Goal: Information Seeking & Learning: Learn about a topic

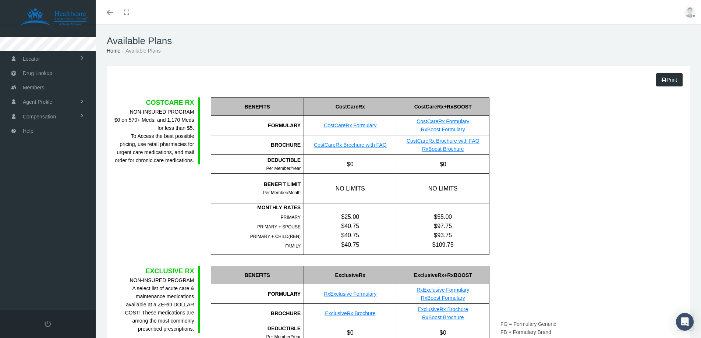
scroll to position [638, 0]
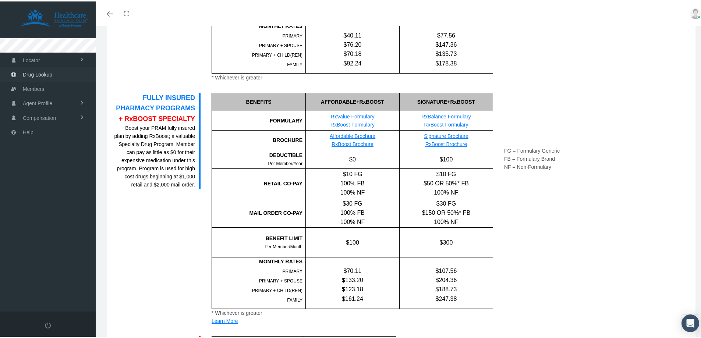
click at [50, 74] on span "Drug Lookup" at bounding box center [37, 73] width 29 height 14
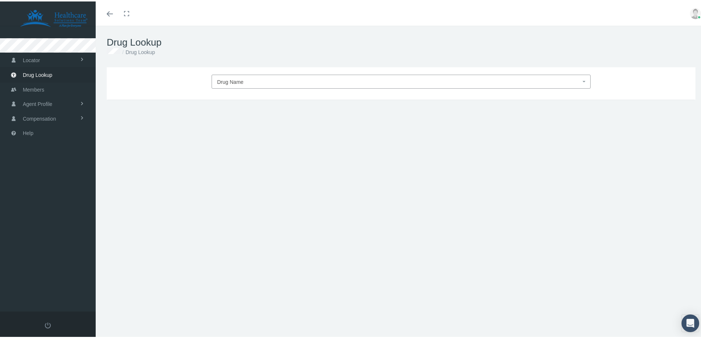
click at [258, 81] on span "Drug Name" at bounding box center [399, 81] width 364 height 10
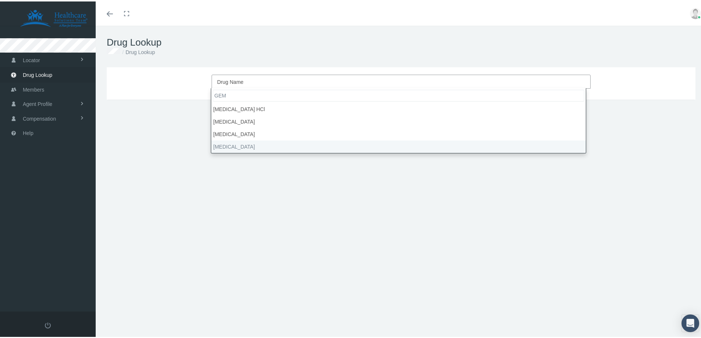
type input "GEM"
select select "[MEDICAL_DATA]"
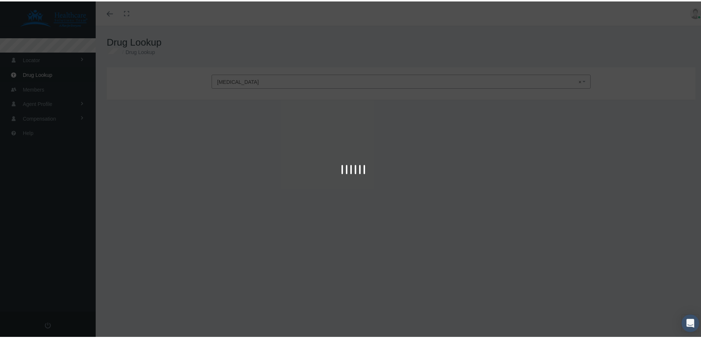
type input "30"
select select "Tablet"
select select "75 MG"
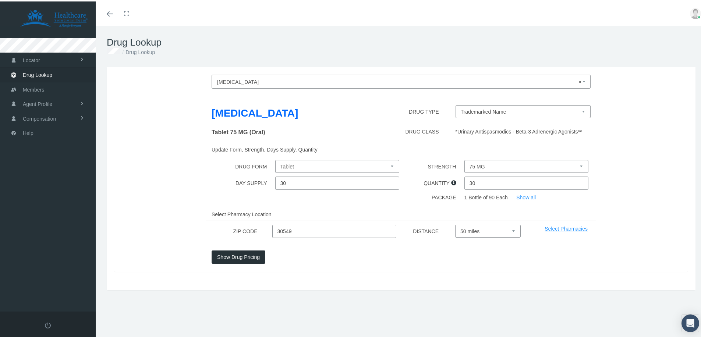
click at [236, 258] on button "Show Drug Pricing" at bounding box center [239, 255] width 54 height 13
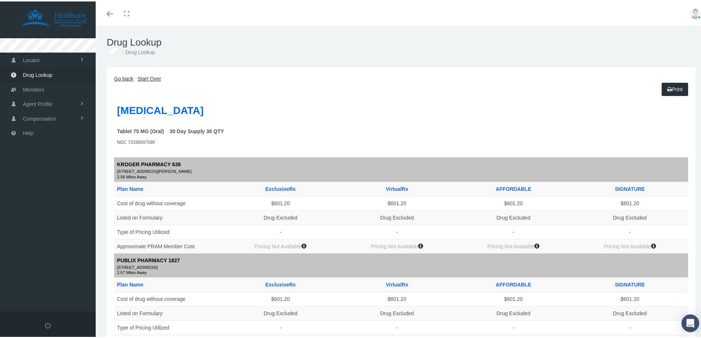
click at [146, 78] on link "Start Over" at bounding box center [150, 77] width 24 height 6
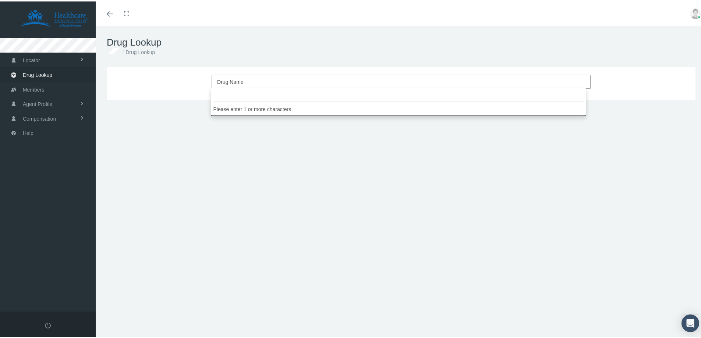
drag, startPoint x: 251, startPoint y: 79, endPoint x: 250, endPoint y: 87, distance: 7.5
click at [251, 80] on span "Drug Name" at bounding box center [399, 81] width 364 height 10
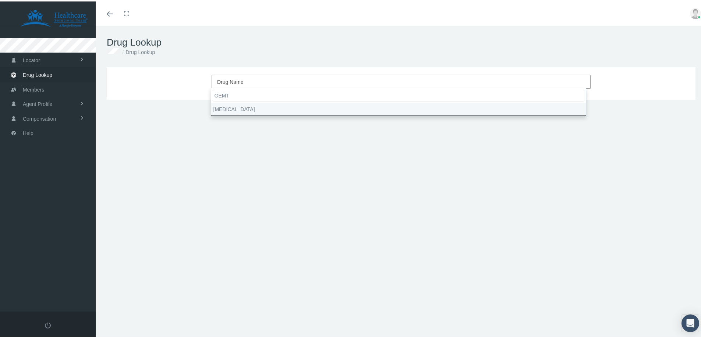
type input "GEMT"
select select "[MEDICAL_DATA]"
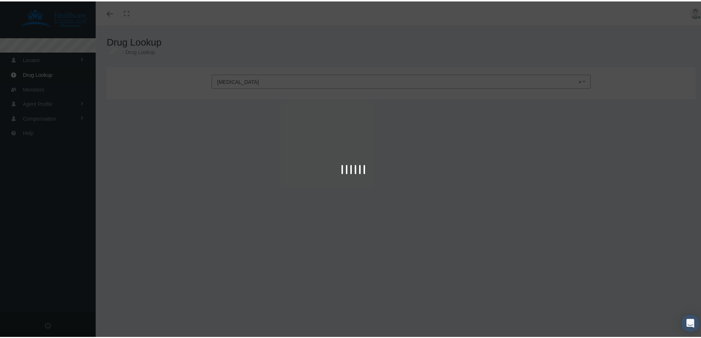
type input "30"
select select "Tablet"
select select "75 MG"
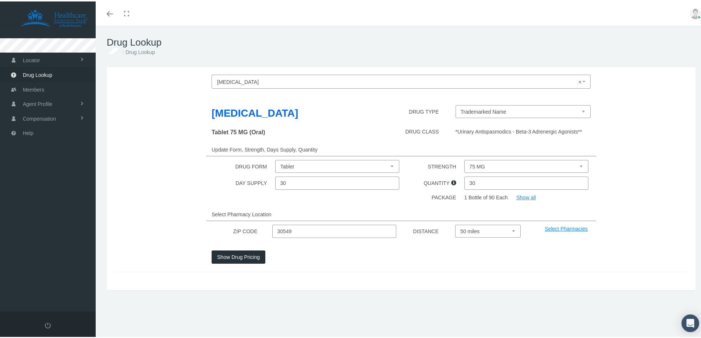
drag, startPoint x: 305, startPoint y: 233, endPoint x: 281, endPoint y: 234, distance: 23.9
click at [281, 234] on input "30549" at bounding box center [334, 229] width 124 height 13
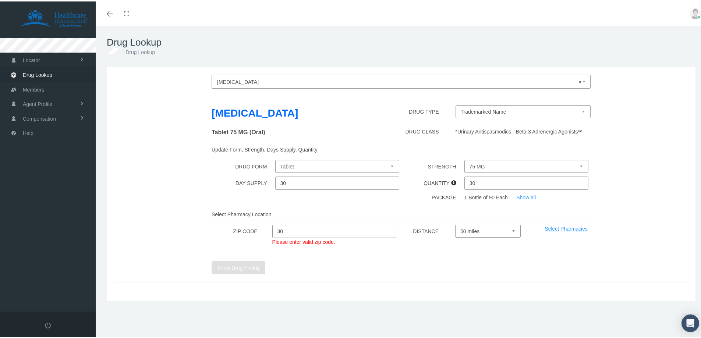
type input "3"
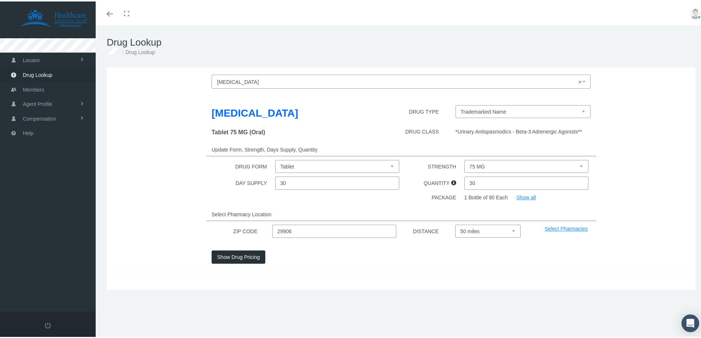
type input "29906"
click at [233, 260] on button "Show Drug Pricing" at bounding box center [239, 255] width 54 height 13
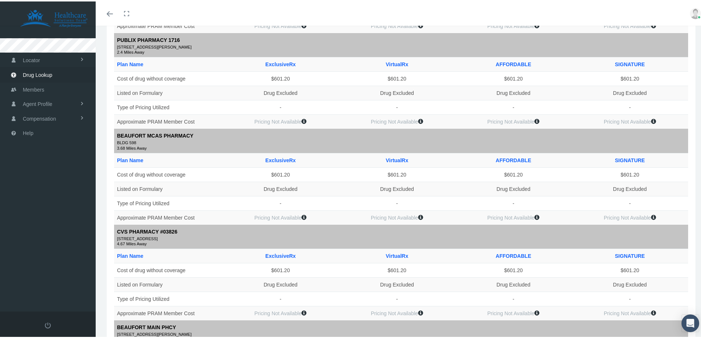
scroll to position [221, 0]
click at [36, 61] on span "Locator" at bounding box center [31, 59] width 17 height 14
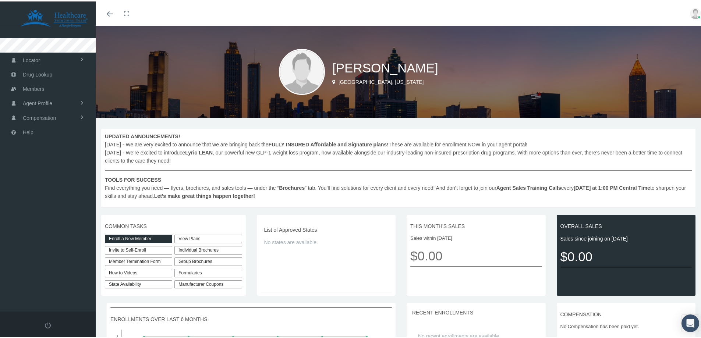
click at [188, 271] on div "Formularies" at bounding box center [207, 272] width 67 height 8
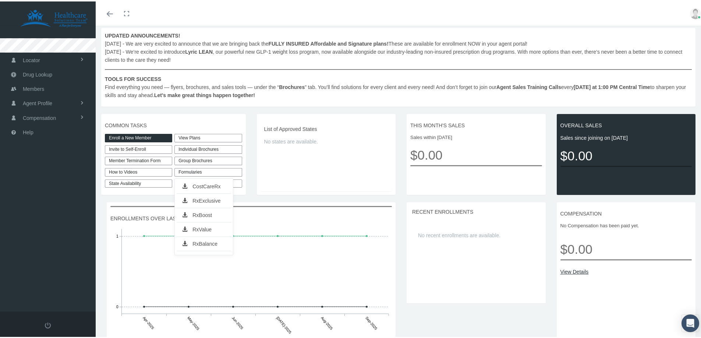
scroll to position [110, 0]
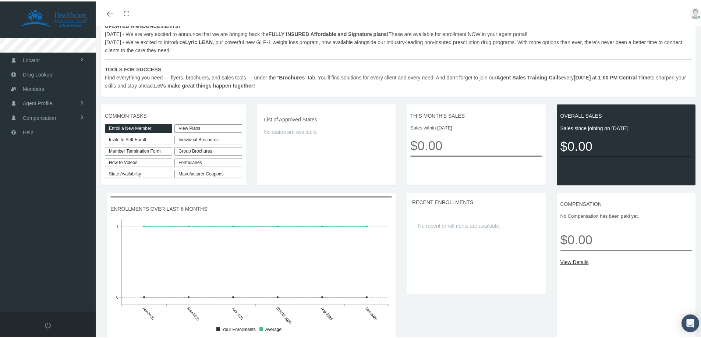
click at [193, 126] on link "View Plans" at bounding box center [207, 127] width 67 height 8
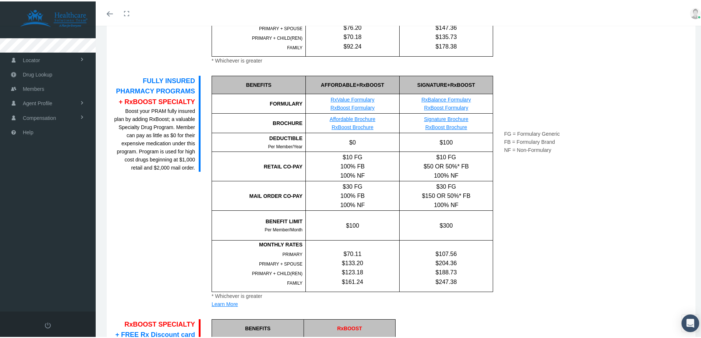
scroll to position [662, 0]
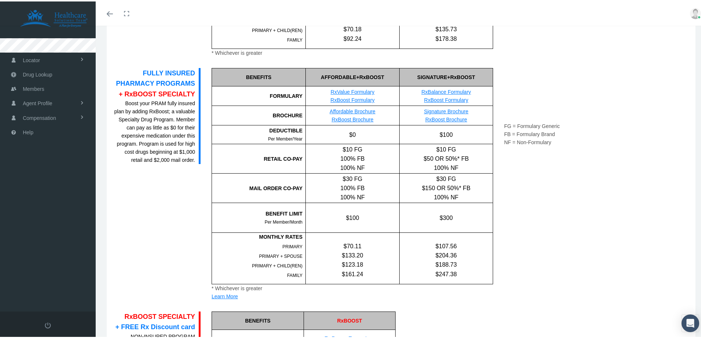
click at [447, 120] on link "RxBoost Brochure" at bounding box center [446, 118] width 42 height 6
click at [56, 118] on span "Compensation" at bounding box center [39, 117] width 33 height 14
click at [58, 130] on span "Compensation Summary" at bounding box center [49, 132] width 57 height 13
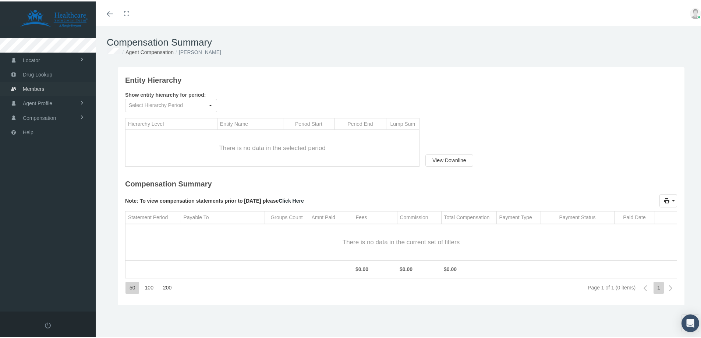
click at [32, 86] on span "Members" at bounding box center [33, 88] width 21 height 14
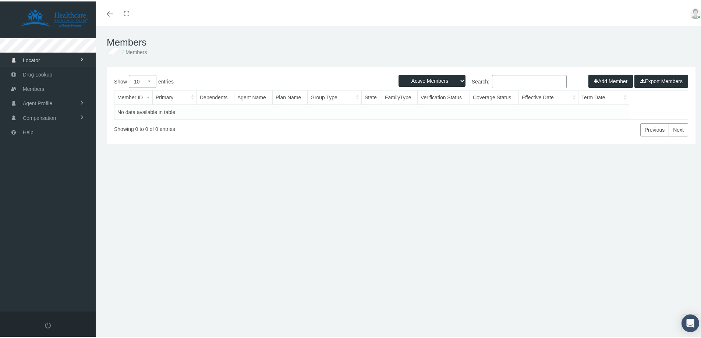
click at [32, 61] on span "Locator" at bounding box center [31, 59] width 17 height 14
click at [32, 104] on span "Agent Profile" at bounding box center [37, 102] width 29 height 14
click at [34, 117] on link "View" at bounding box center [48, 117] width 96 height 13
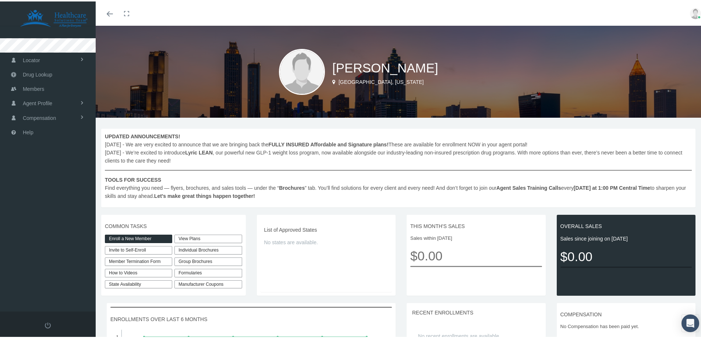
click at [197, 249] on div "Individual Brochures" at bounding box center [207, 249] width 67 height 8
click at [221, 293] on link "ExclusiveRx Non-Insured Program" at bounding box center [228, 292] width 102 height 10
click at [188, 248] on div "Individual Brochures" at bounding box center [207, 249] width 67 height 8
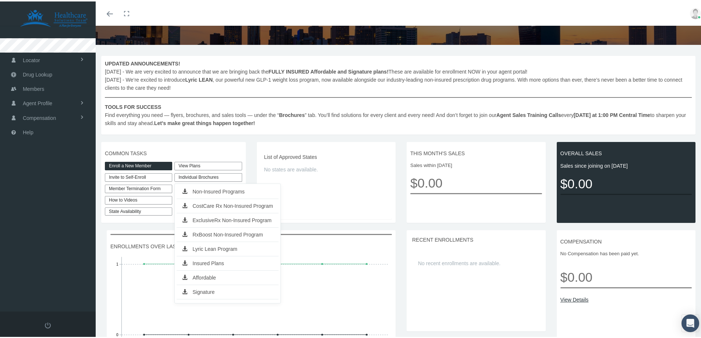
scroll to position [74, 0]
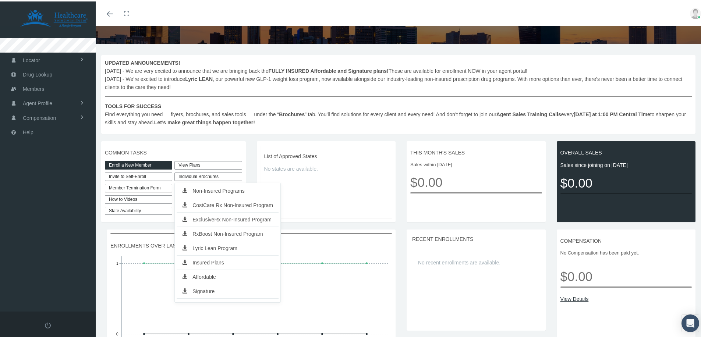
click at [210, 262] on link "Insured Plans" at bounding box center [228, 261] width 102 height 10
click at [148, 199] on link "How to Videos" at bounding box center [138, 198] width 67 height 8
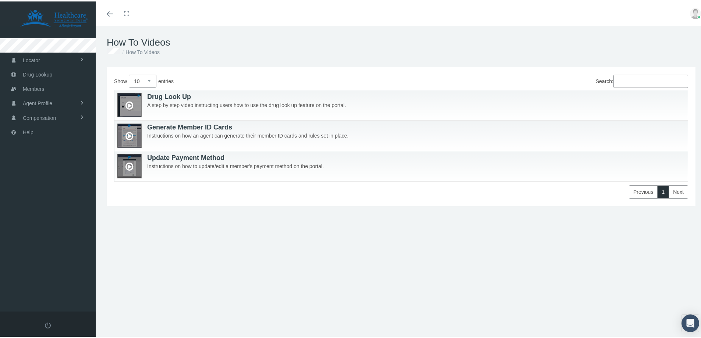
click at [133, 99] on icon at bounding box center [129, 104] width 8 height 14
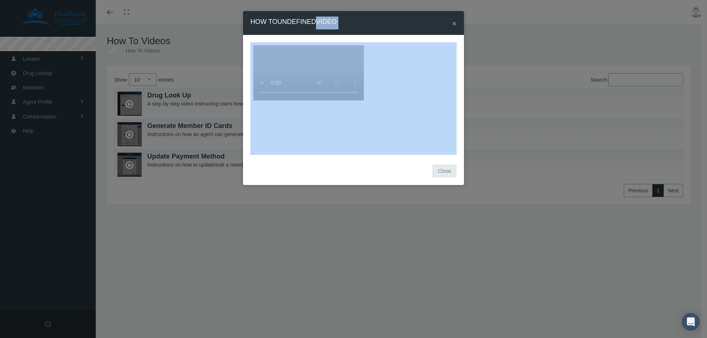
drag, startPoint x: 301, startPoint y: 27, endPoint x: 628, endPoint y: 71, distance: 330.1
click at [628, 71] on div "× How To undefined Video Close" at bounding box center [353, 169] width 707 height 338
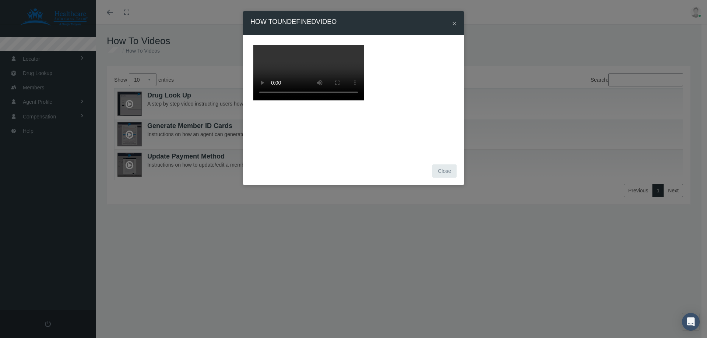
click at [410, 24] on div "× How To undefined Video" at bounding box center [353, 23] width 221 height 24
drag, startPoint x: 642, startPoint y: 64, endPoint x: 442, endPoint y: 70, distance: 200.3
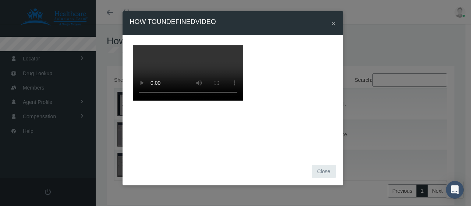
click at [332, 24] on span "×" at bounding box center [333, 23] width 4 height 8
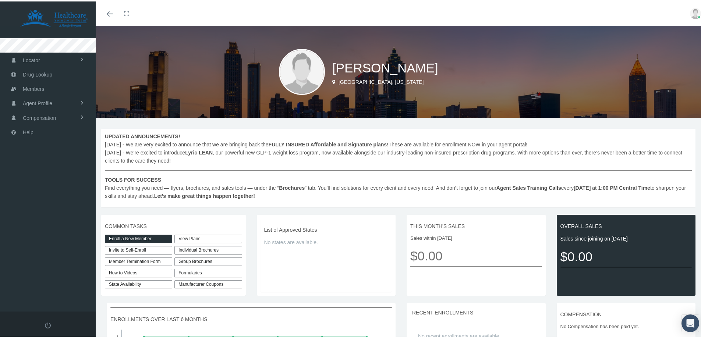
click at [137, 281] on link "State Availability" at bounding box center [138, 283] width 67 height 8
click at [181, 237] on link "View Plans" at bounding box center [207, 237] width 67 height 8
